Goal: Information Seeking & Learning: Learn about a topic

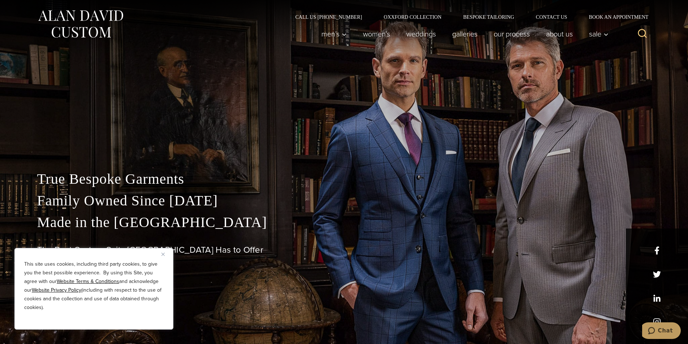
click at [164, 255] on img "Close" at bounding box center [162, 254] width 3 height 3
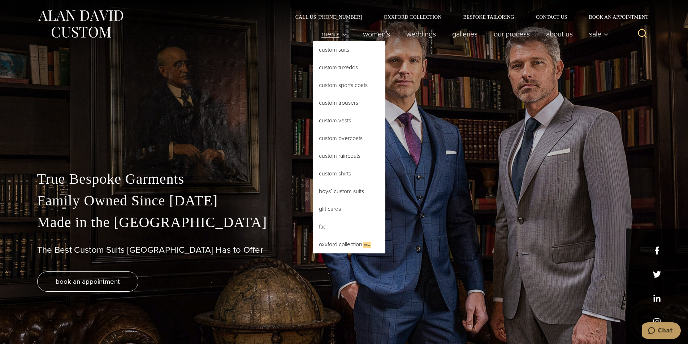
click at [341, 41] on link "Men’s" at bounding box center [334, 34] width 42 height 14
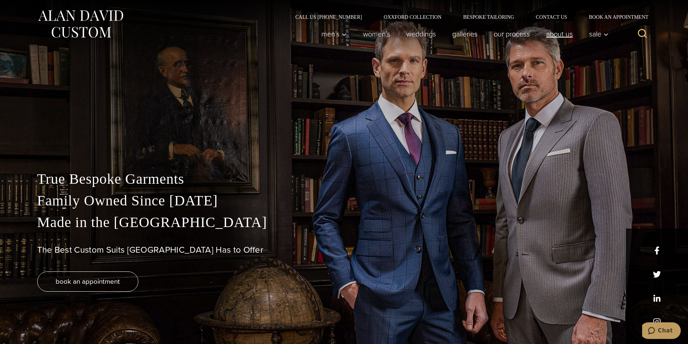
click at [562, 34] on link "About Us" at bounding box center [559, 34] width 43 height 14
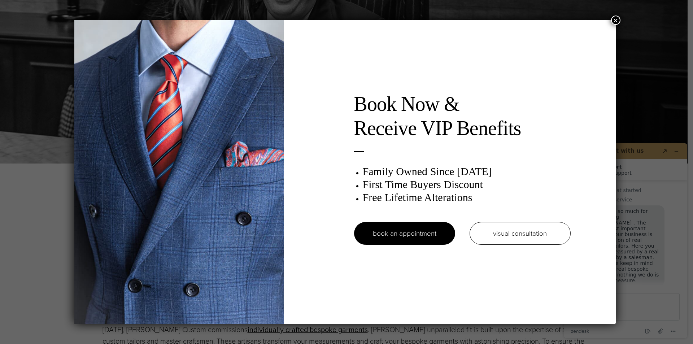
click at [622, 20] on div "Book Now & Receive VIP Benefits Family Owned Since [DATE] First Time Buyers Dis…" at bounding box center [346, 172] width 693 height 344
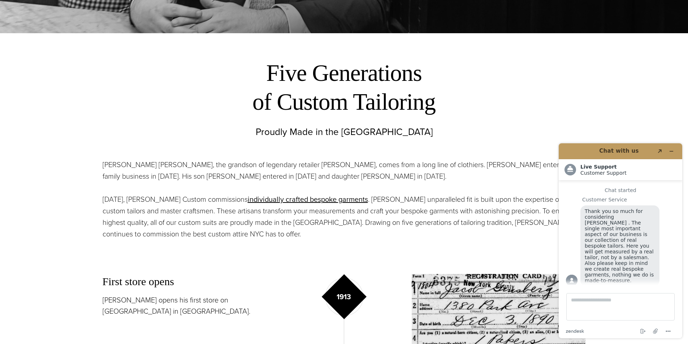
scroll to position [325, 0]
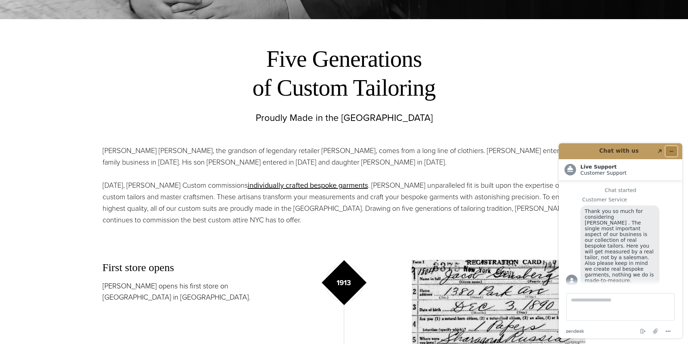
click at [673, 152] on icon "Minimize widget" at bounding box center [671, 151] width 5 height 5
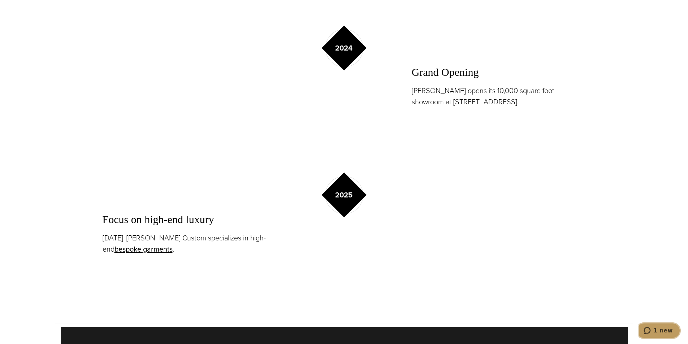
scroll to position [1300, 0]
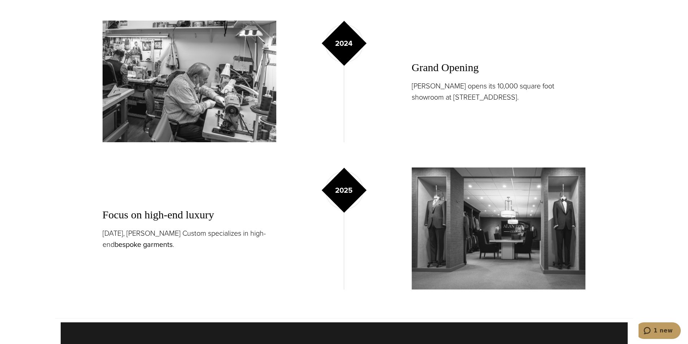
click at [134, 246] on link "bespoke garments" at bounding box center [143, 244] width 58 height 11
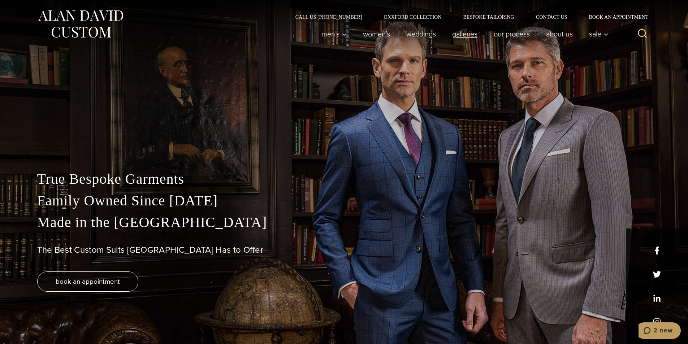
click at [461, 38] on link "Galleries" at bounding box center [465, 34] width 42 height 14
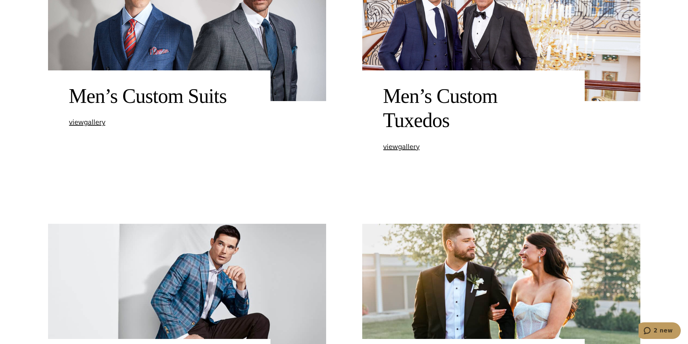
scroll to position [325, 0]
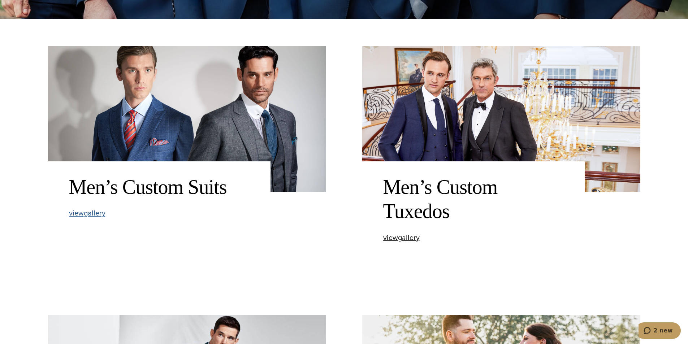
click at [96, 216] on span "view Men’s Custom Suits gallery" at bounding box center [87, 213] width 36 height 11
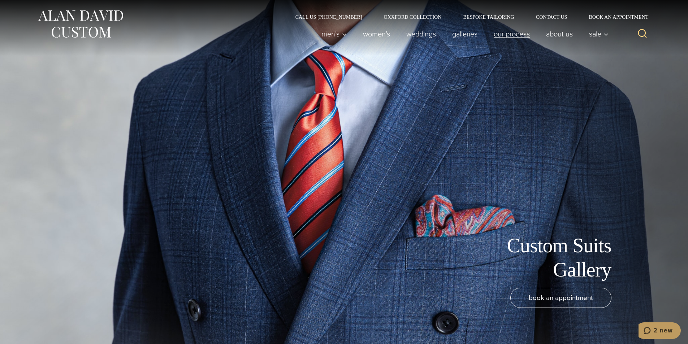
click at [501, 39] on link "Our Process" at bounding box center [511, 34] width 52 height 14
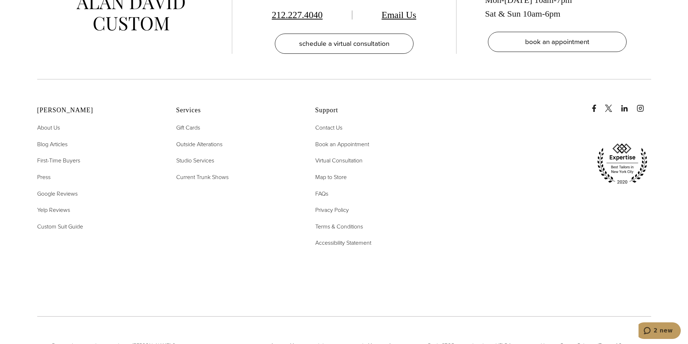
scroll to position [2636, 0]
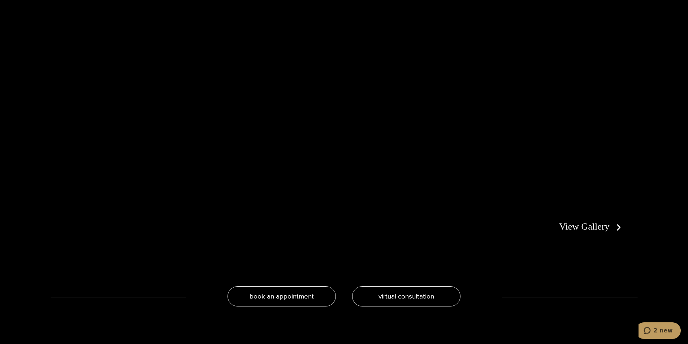
scroll to position [1444, 0]
